Goal: Check status: Check status

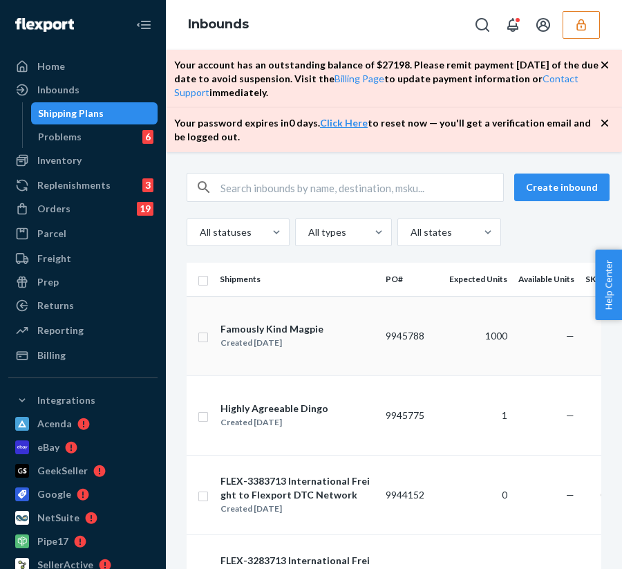
click at [341, 318] on td "Famously Kind Magpie Created [DATE]" at bounding box center [297, 335] width 166 height 79
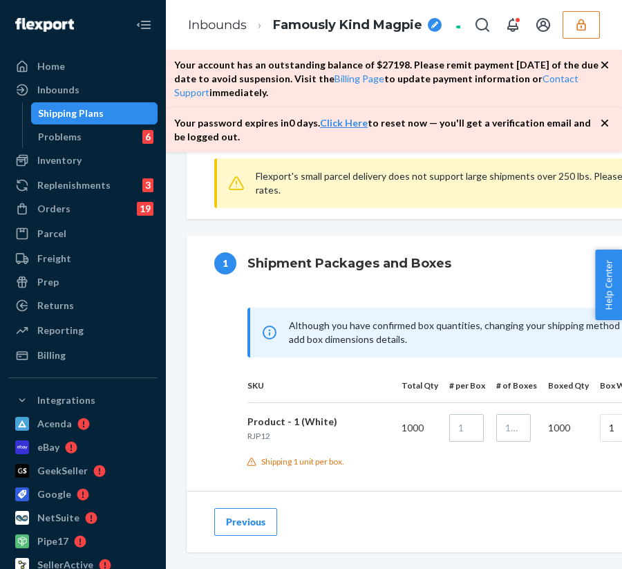
scroll to position [966, 0]
